Goal: Task Accomplishment & Management: Complete application form

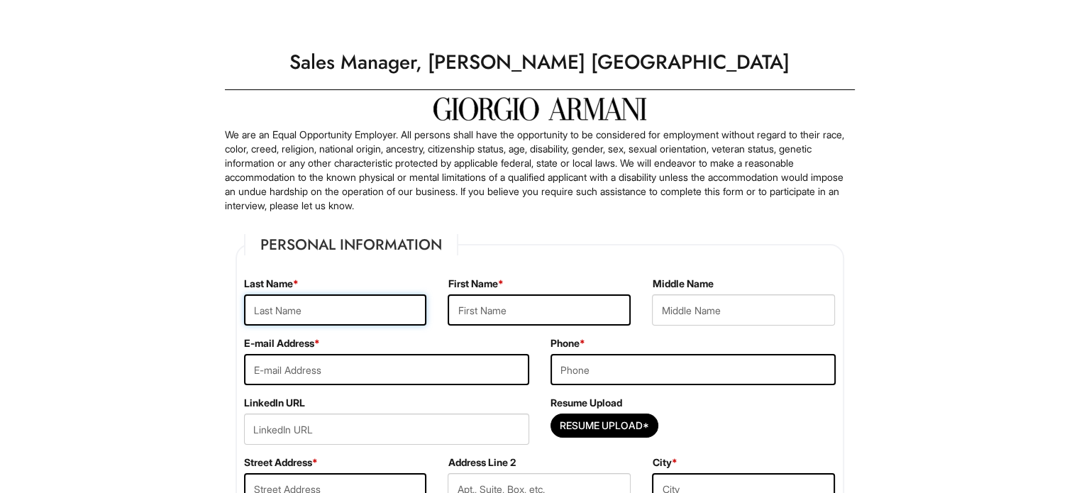
click at [360, 295] on input "text" at bounding box center [335, 309] width 183 height 31
type input "[DEMOGRAPHIC_DATA]"
type input "[PERSON_NAME]"
type input "[PERSON_NAME][EMAIL_ADDRESS][DOMAIN_NAME]"
type input "8572044759"
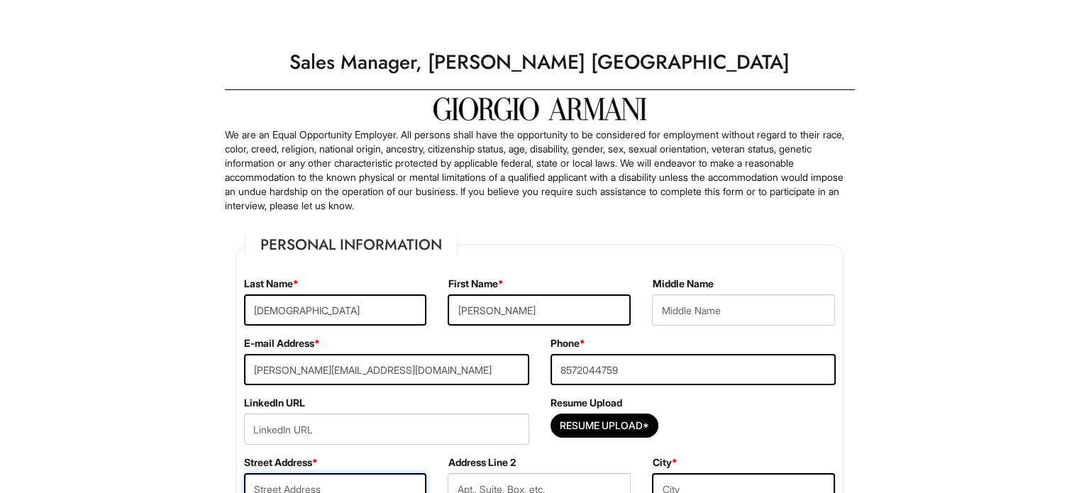
type input "[STREET_ADDRESS]"
type input "12g"
type input "[US_STATE]"
select select "NY"
type input "10028"
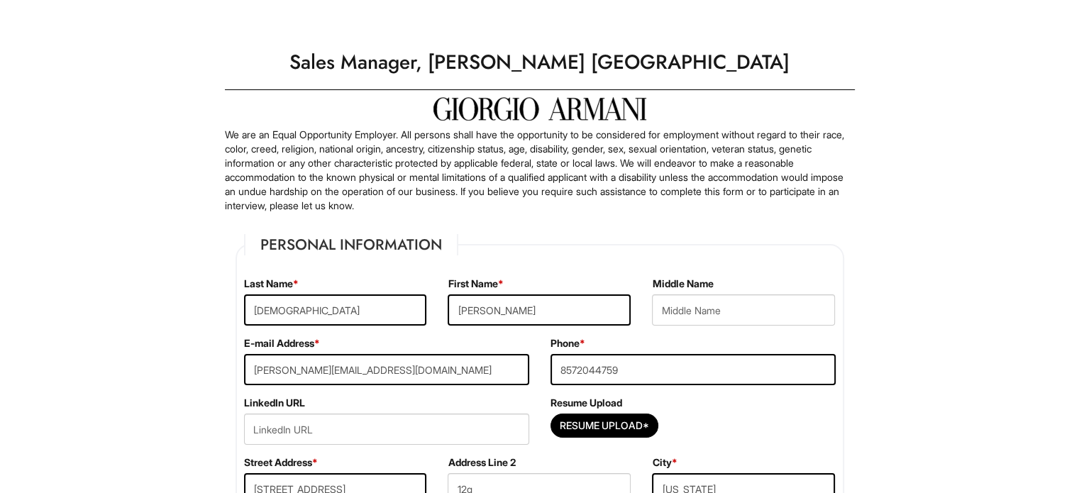
select select "[GEOGRAPHIC_DATA]"
click at [616, 414] on input "Resume Upload*" at bounding box center [604, 425] width 106 height 23
type input "C:\fakepath\JULIANAEVANGELISTA_CVAUG2025.pdf"
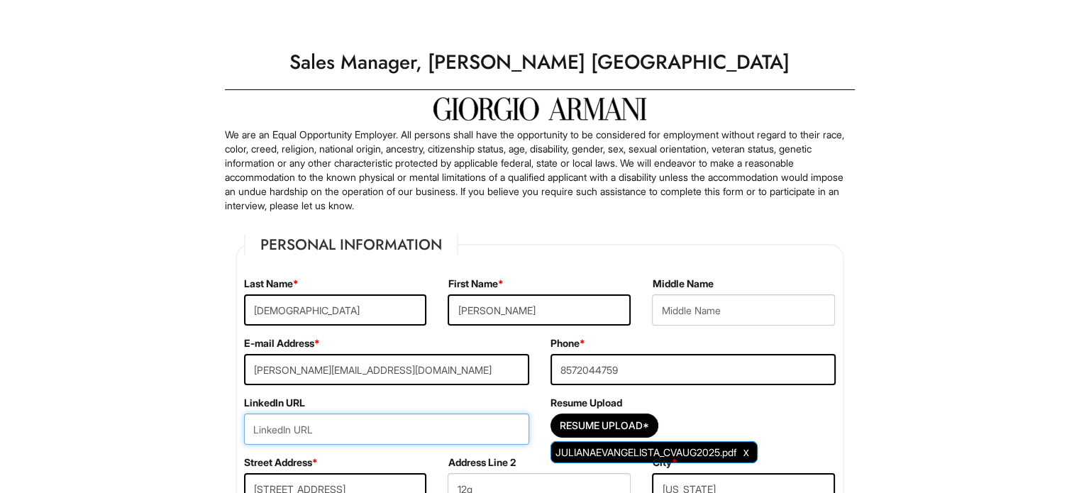
click at [333, 428] on input "url" at bounding box center [386, 428] width 285 height 31
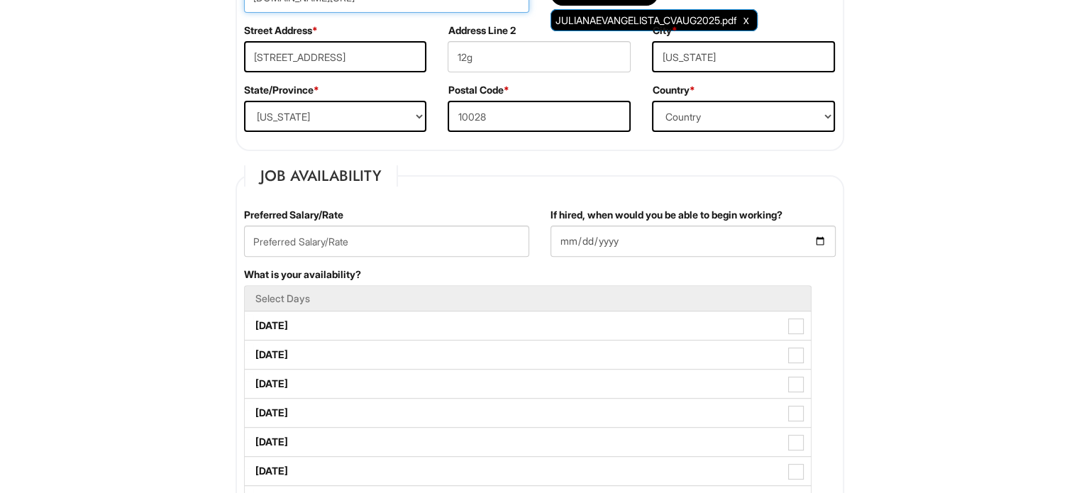
scroll to position [484, 0]
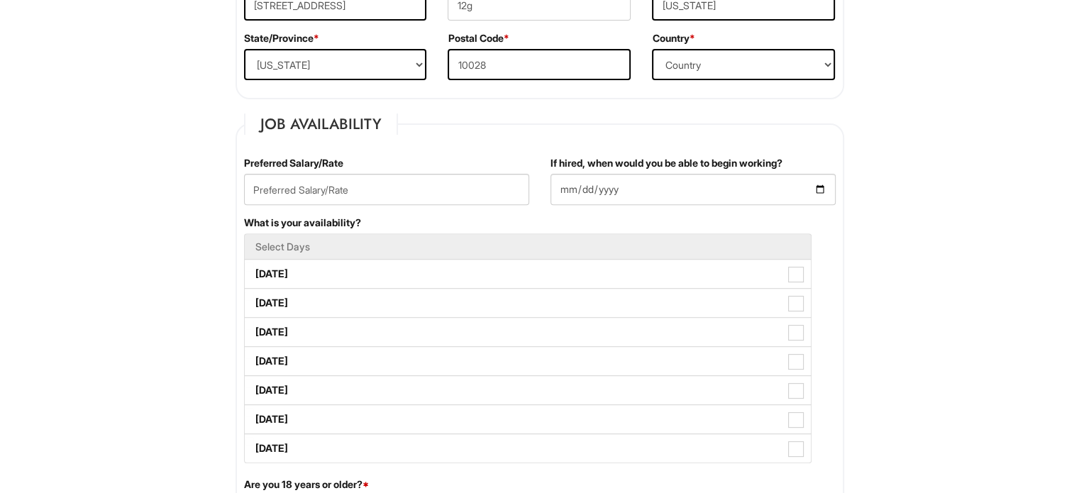
type input "[DOMAIN_NAME][URL]"
click at [749, 187] on input "If hired, when would you be able to begin working?" at bounding box center [692, 189] width 285 height 31
click at [821, 194] on input "If hired, when would you be able to begin working?" at bounding box center [692, 189] width 285 height 31
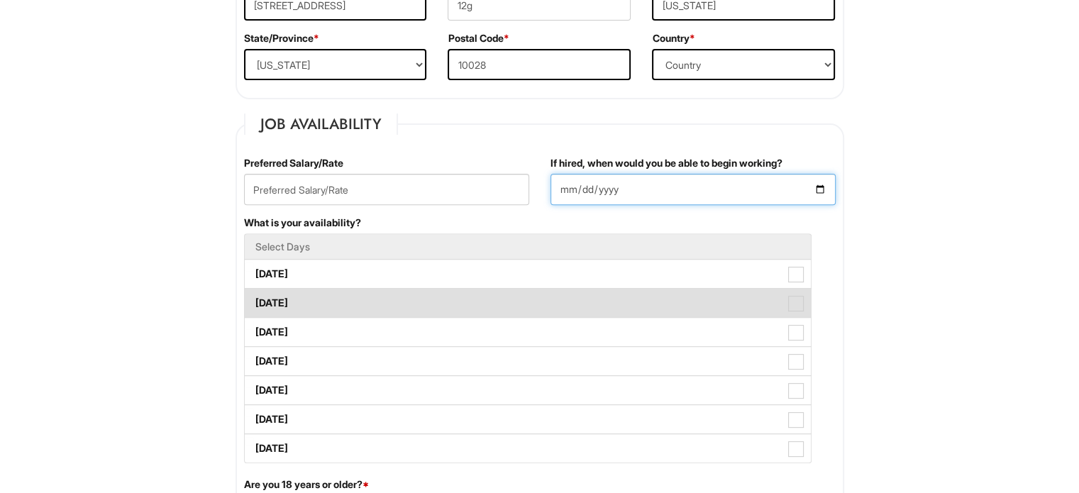
type input "[DATE]"
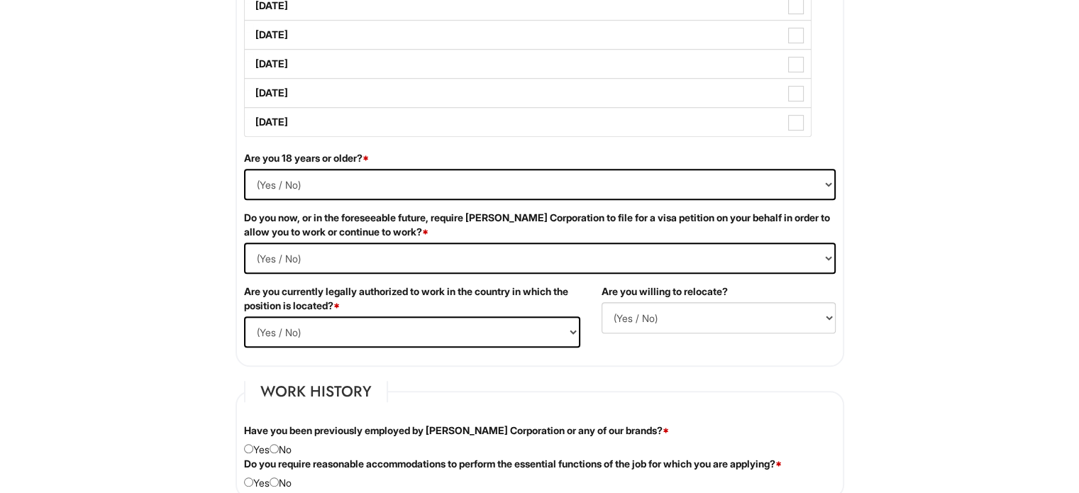
scroll to position [813, 0]
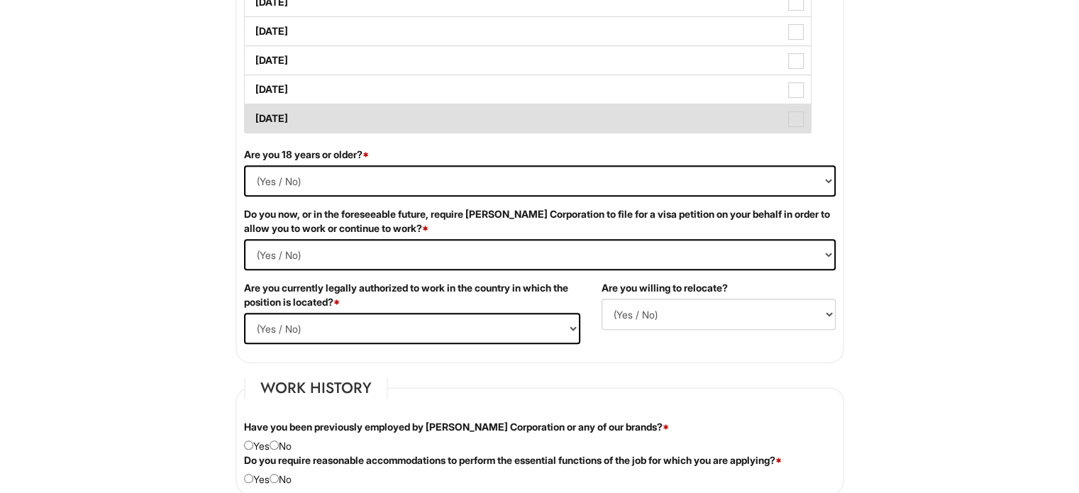
click at [380, 113] on label "[DATE]" at bounding box center [528, 118] width 566 height 28
click at [797, 116] on span at bounding box center [796, 119] width 16 height 16
click at [254, 116] on Available_Sunday "[DATE]" at bounding box center [249, 111] width 9 height 9
checkbox Available_Sunday "true"
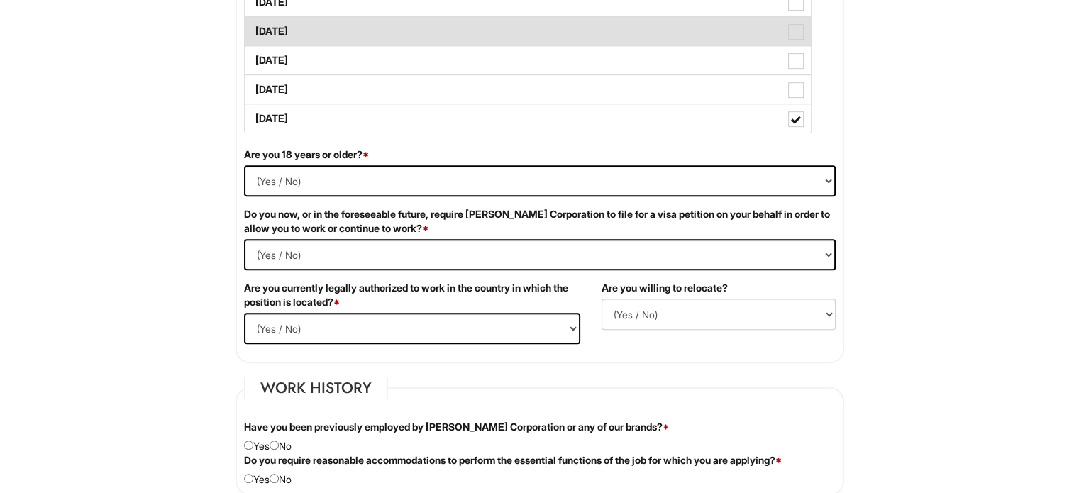
click at [802, 34] on span at bounding box center [796, 32] width 16 height 16
click at [254, 29] on Available_Thursday "[DATE]" at bounding box center [249, 24] width 9 height 9
checkbox Available_Thursday "true"
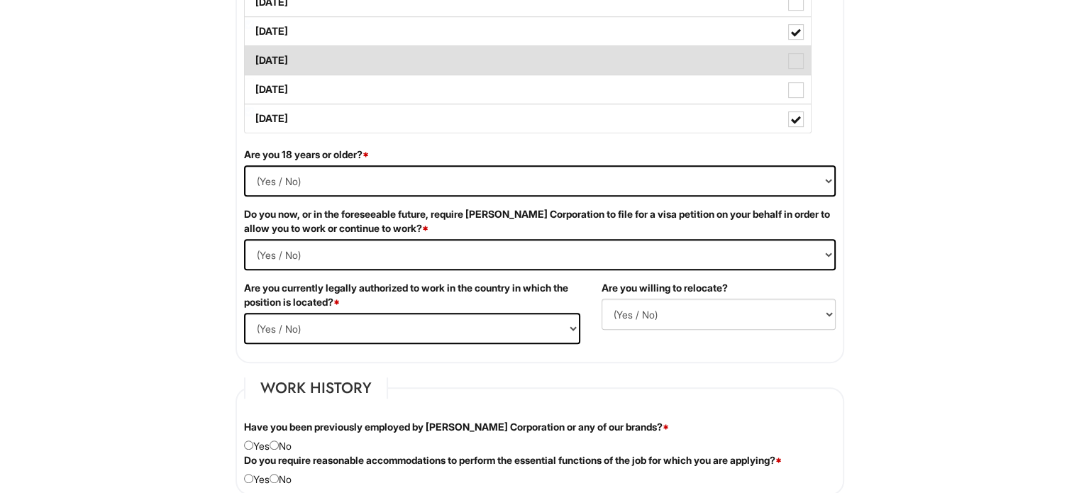
click at [797, 53] on span at bounding box center [796, 61] width 16 height 16
click at [254, 53] on Available_Friday "[DATE]" at bounding box center [249, 53] width 9 height 9
checkbox Available_Friday "true"
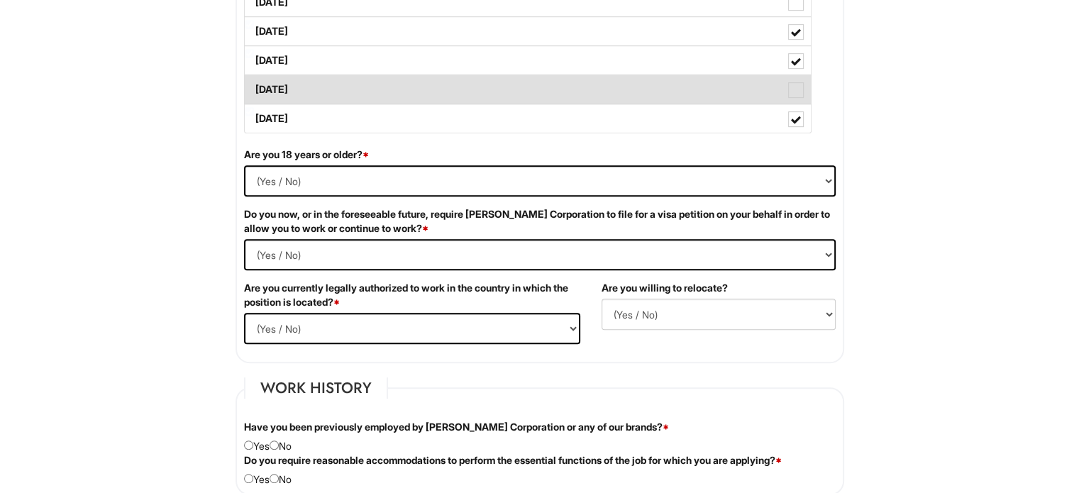
click at [796, 89] on span at bounding box center [796, 90] width 16 height 16
click at [254, 87] on Available_Saturday "[DATE]" at bounding box center [249, 82] width 9 height 9
checkbox Available_Saturday "true"
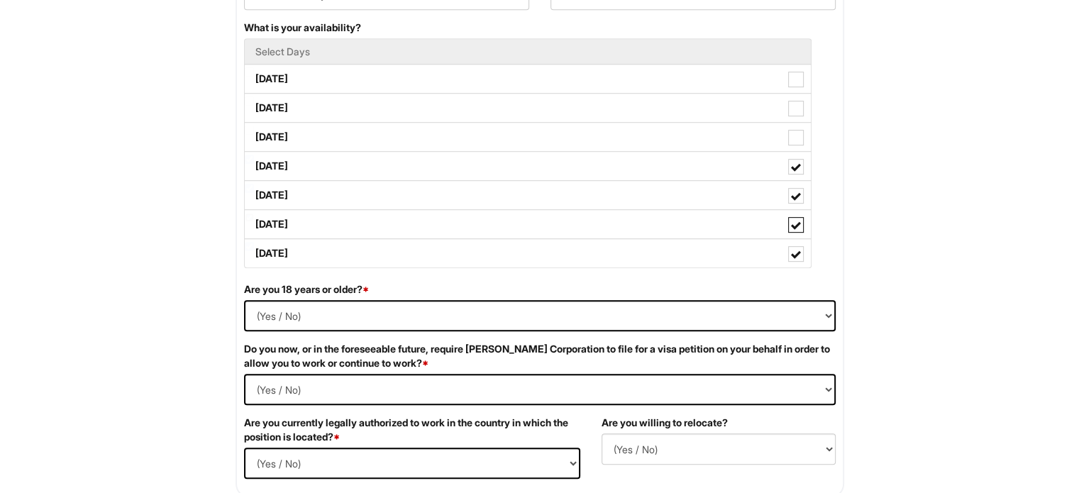
scroll to position [672, 0]
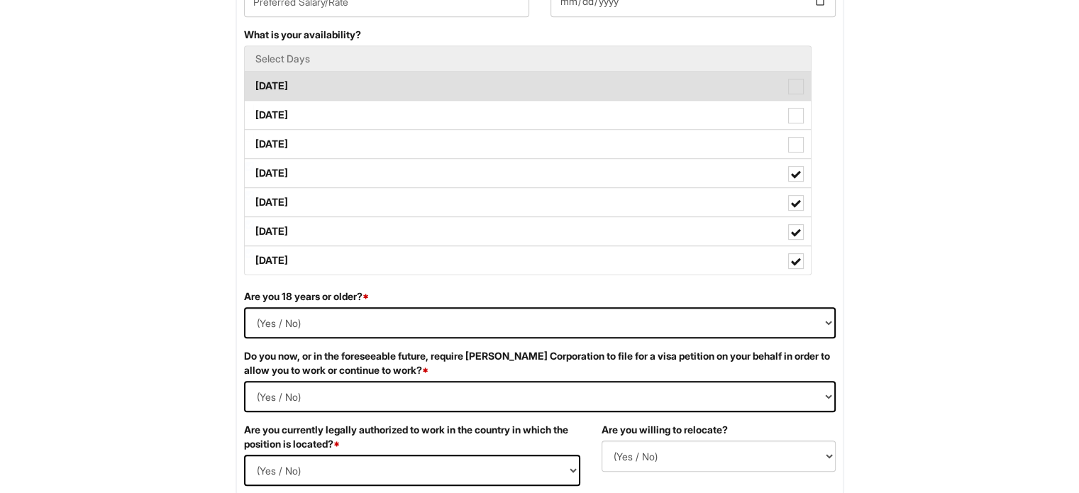
click at [794, 82] on span at bounding box center [796, 87] width 16 height 16
click at [254, 82] on Available_Monday "[DATE]" at bounding box center [249, 78] width 9 height 9
checkbox Available_Monday "true"
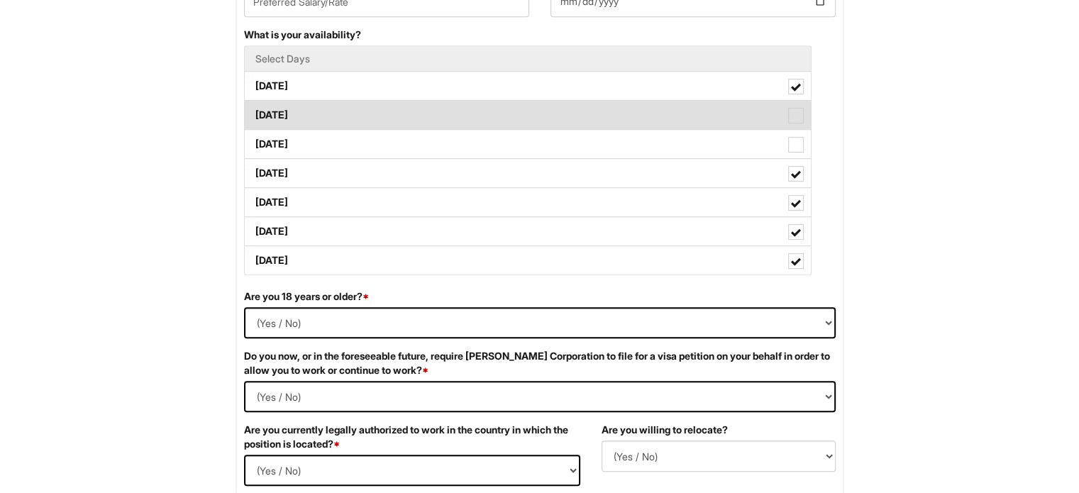
click at [797, 118] on span at bounding box center [796, 116] width 16 height 16
click at [254, 113] on Available_Tuesday "[DATE]" at bounding box center [249, 108] width 9 height 9
checkbox Available_Tuesday "true"
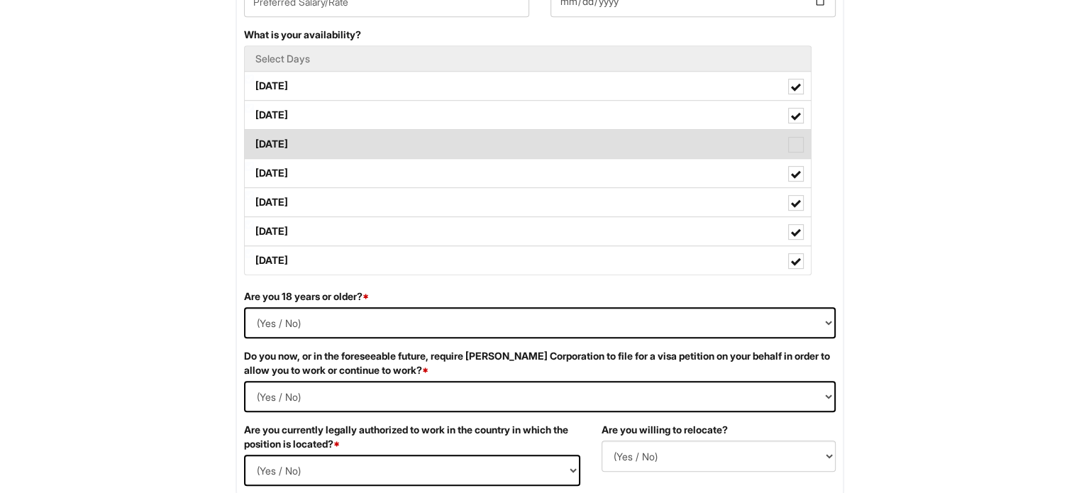
click at [802, 146] on span at bounding box center [796, 145] width 16 height 16
click at [254, 142] on Available_Wednesday "[DATE]" at bounding box center [249, 137] width 9 height 9
checkbox Available_Wednesday "true"
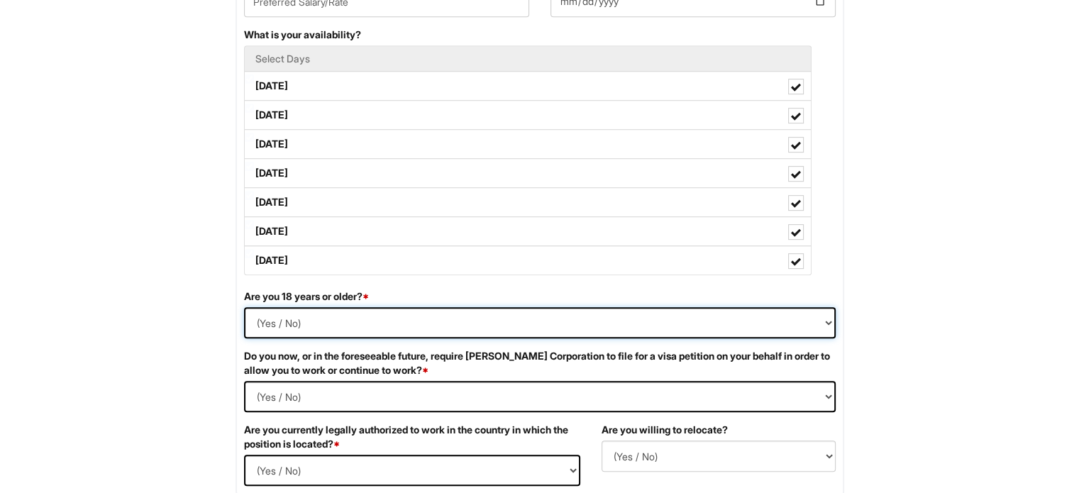
click at [587, 317] on select "(Yes / No) Yes No" at bounding box center [539, 322] width 591 height 31
select select "Yes"
click at [244, 307] on select "(Yes / No) Yes No" at bounding box center [539, 322] width 591 height 31
click at [499, 394] on Required "(Yes / No) Yes No" at bounding box center [539, 396] width 591 height 31
select Required "No"
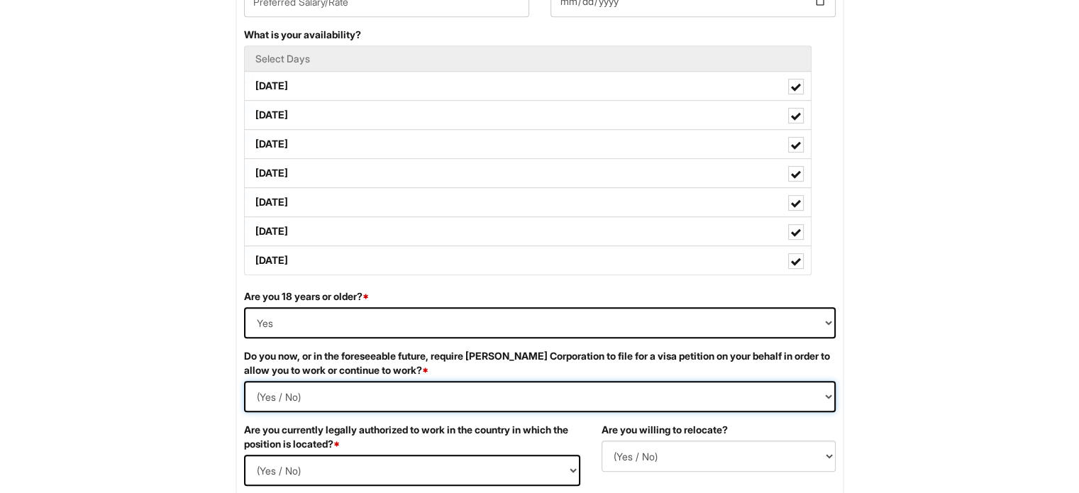
click at [244, 381] on Required "(Yes / No) Yes No" at bounding box center [539, 396] width 591 height 31
click at [454, 462] on select "(Yes / No) Yes No" at bounding box center [412, 470] width 336 height 31
select select "Yes"
click at [244, 455] on select "(Yes / No) Yes No" at bounding box center [412, 470] width 336 height 31
click at [620, 447] on select "(Yes / No) No Yes" at bounding box center [718, 455] width 234 height 31
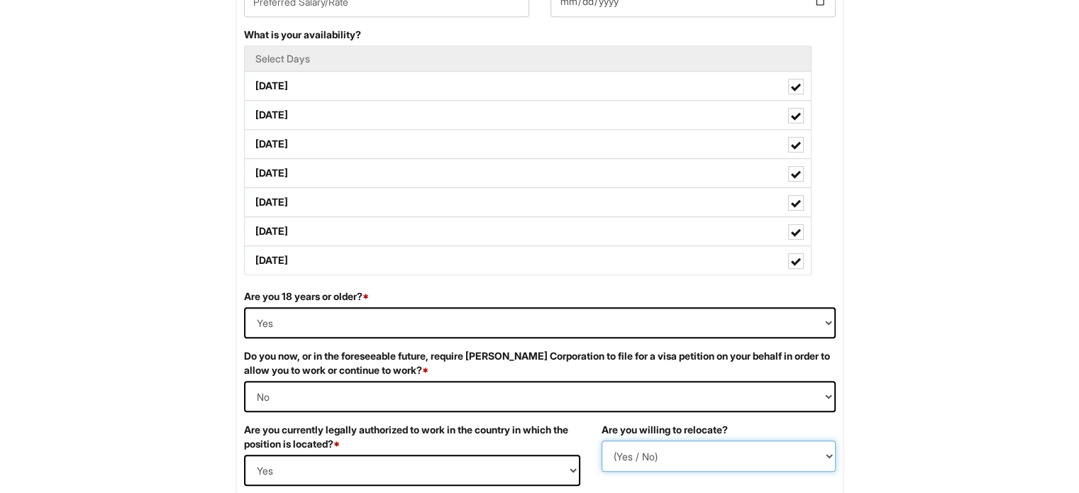
click at [601, 440] on select "(Yes / No) No Yes" at bounding box center [718, 455] width 234 height 31
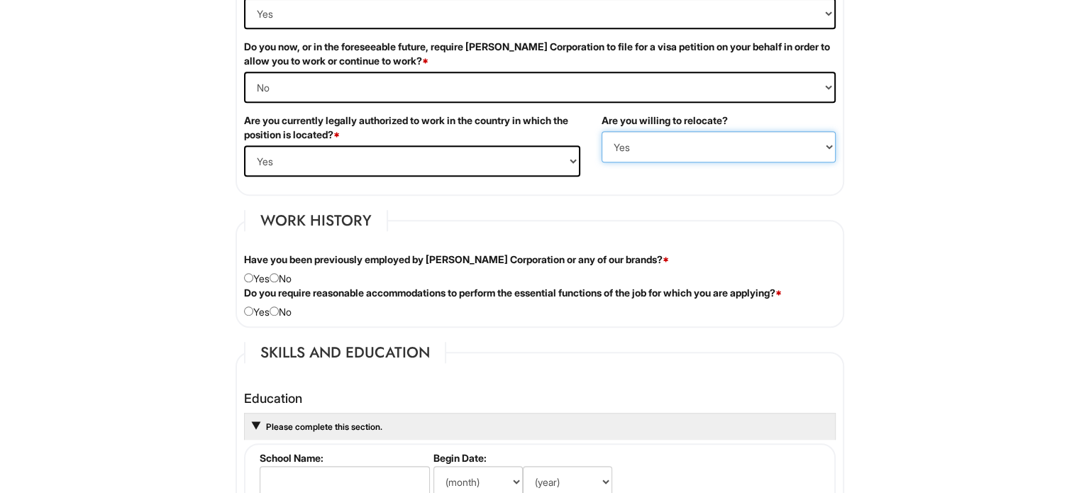
scroll to position [998, 0]
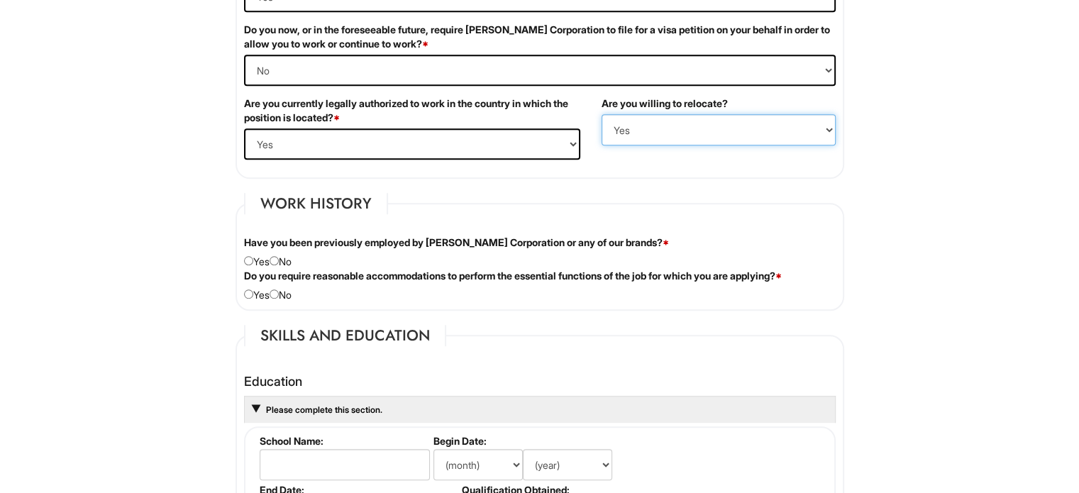
click at [638, 124] on select "(Yes / No) No Yes" at bounding box center [718, 129] width 234 height 31
select select "N"
click at [601, 114] on select "(Yes / No) No Yes" at bounding box center [718, 129] width 234 height 31
click at [283, 263] on div "Have you been previously employed by [PERSON_NAME] Corporation or any of our br…" at bounding box center [539, 251] width 613 height 33
click at [279, 256] on input "radio" at bounding box center [273, 260] width 9 height 9
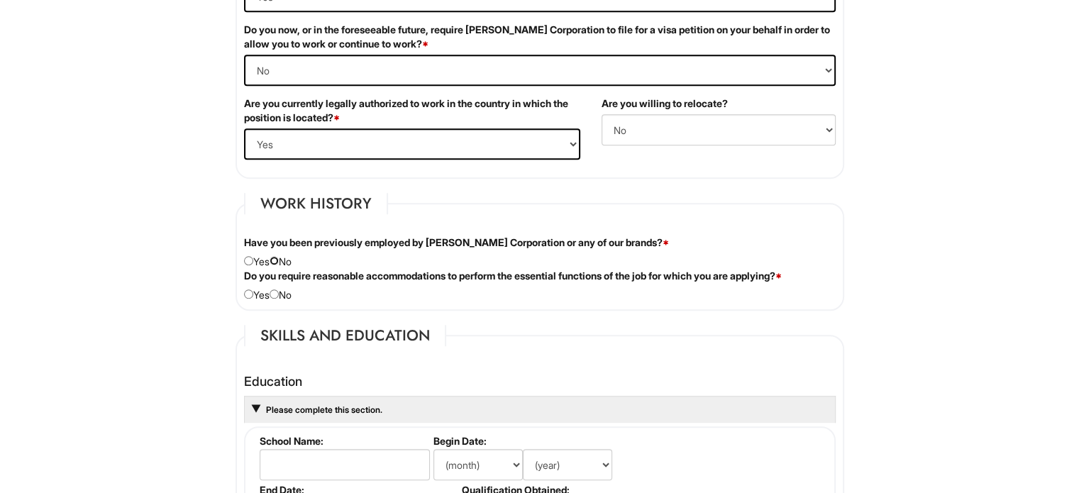
radio input "true"
click at [252, 289] on input "radio" at bounding box center [248, 293] width 9 height 9
radio input "true"
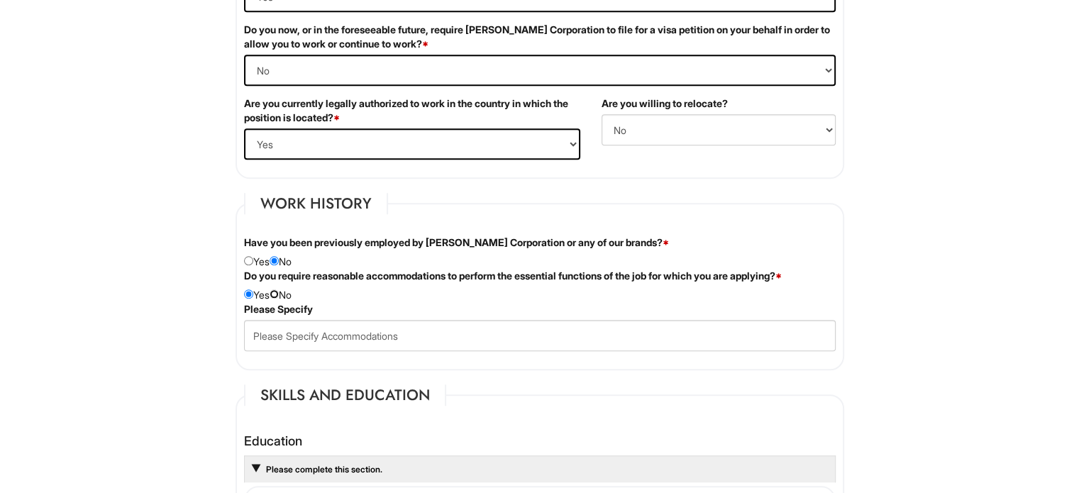
click at [279, 289] on input "radio" at bounding box center [273, 293] width 9 height 9
radio input "true"
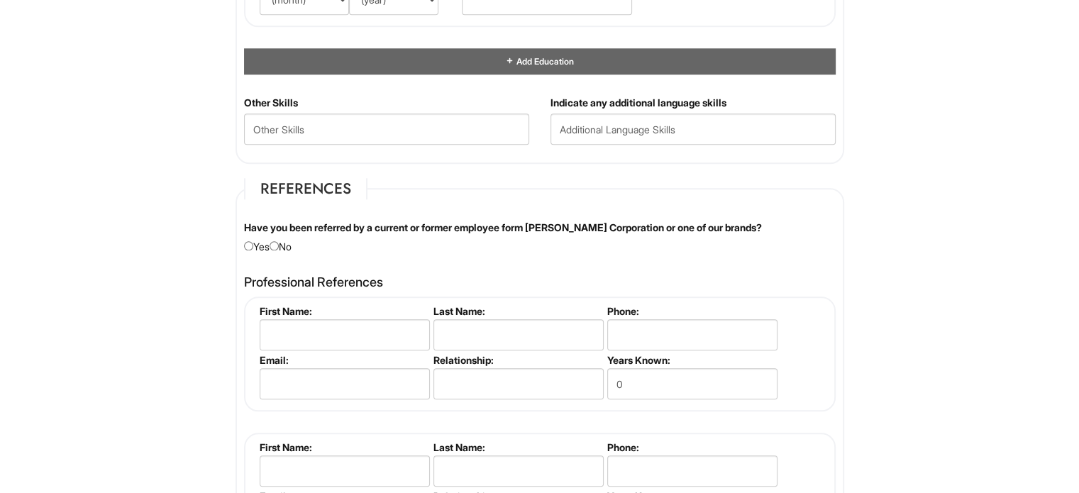
scroll to position [1619, 0]
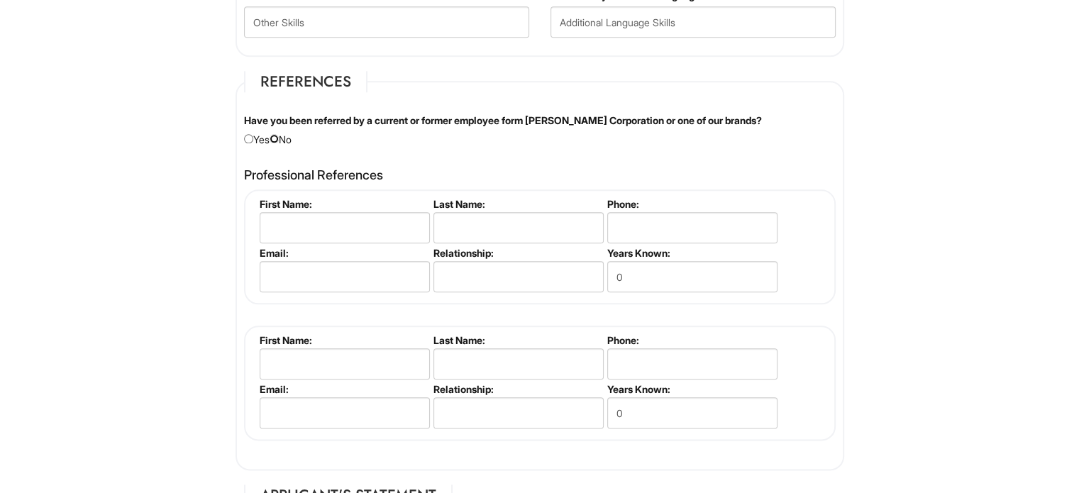
click at [279, 134] on input "radio" at bounding box center [273, 138] width 9 height 9
radio input "true"
click at [279, 134] on input "radio" at bounding box center [273, 138] width 9 height 9
